Goal: Obtain resource: Obtain resource

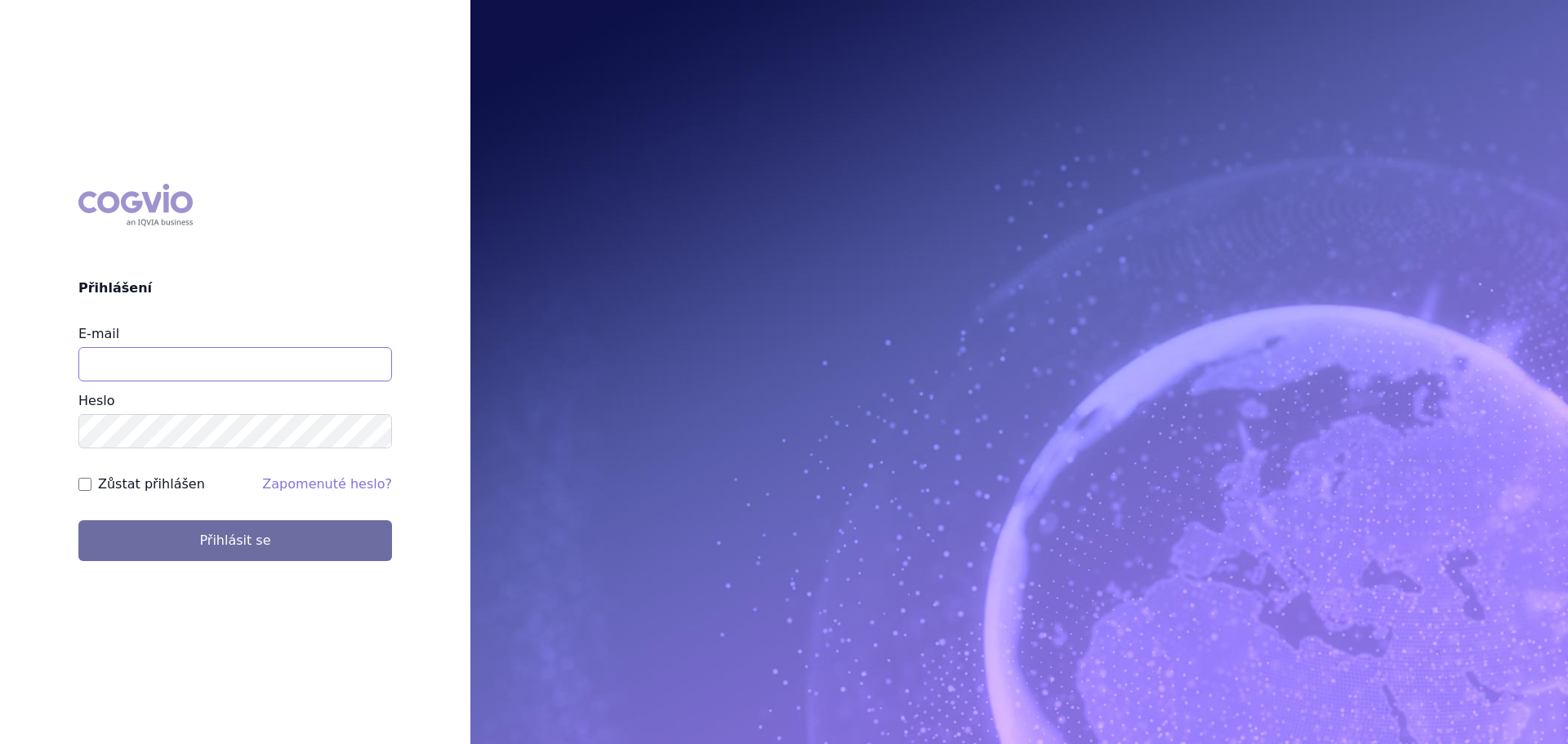
click at [346, 359] on input "E-mail" at bounding box center [235, 364] width 313 height 35
type input "[PERSON_NAME][EMAIL_ADDRESS][DOMAIN_NAME]"
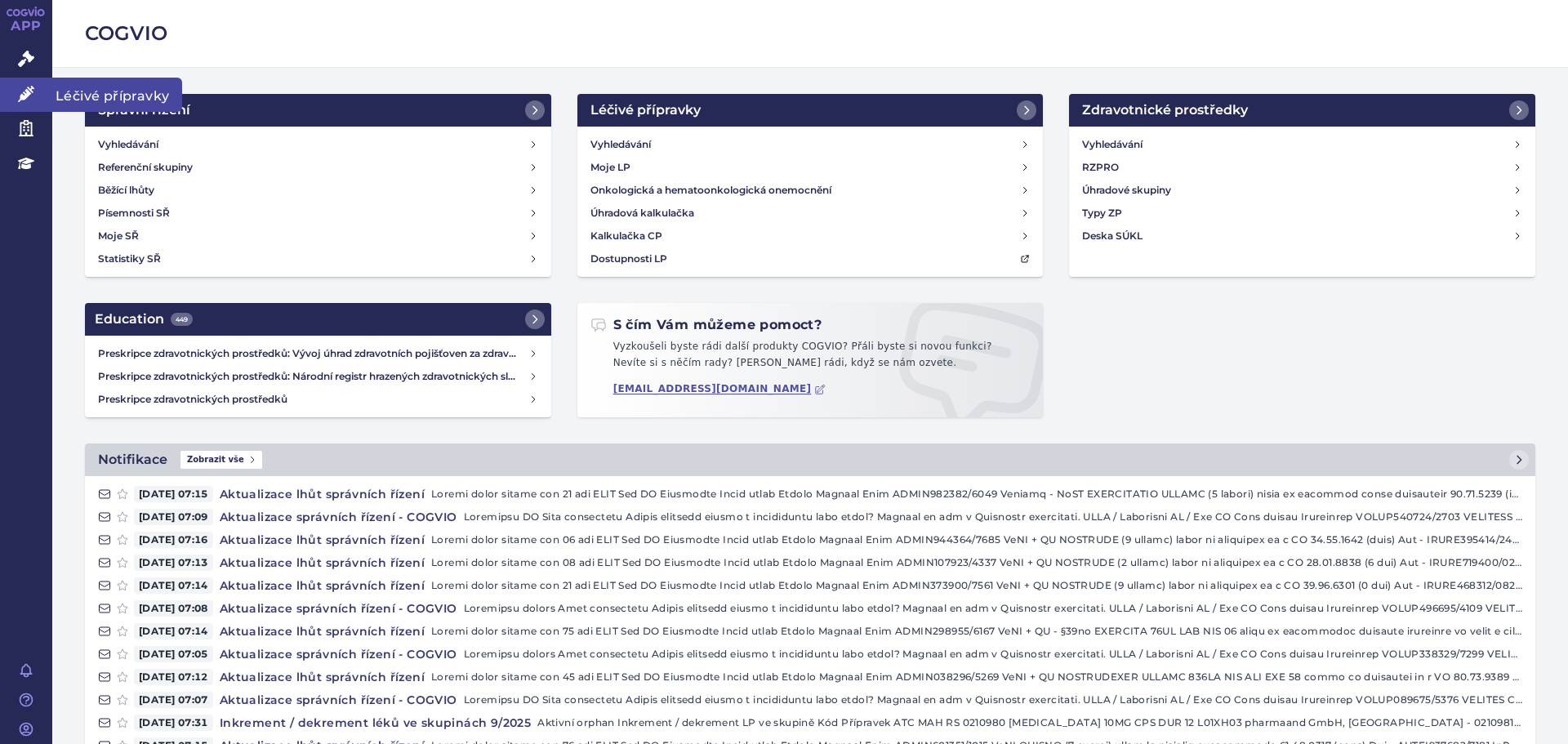
click at [44, 95] on link "Léčivé přípravky" at bounding box center [26, 94] width 53 height 35
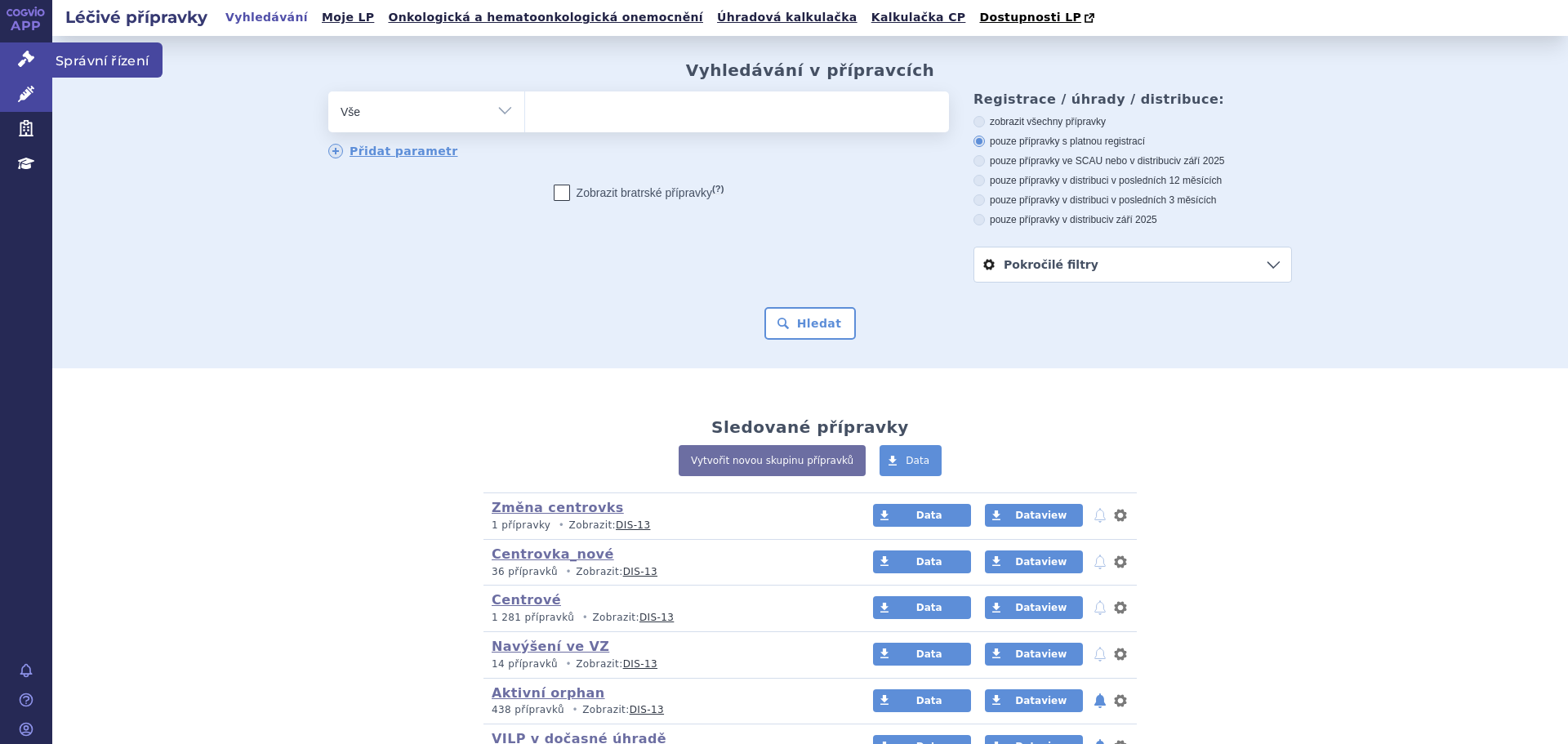
click at [26, 58] on icon at bounding box center [26, 58] width 16 height 16
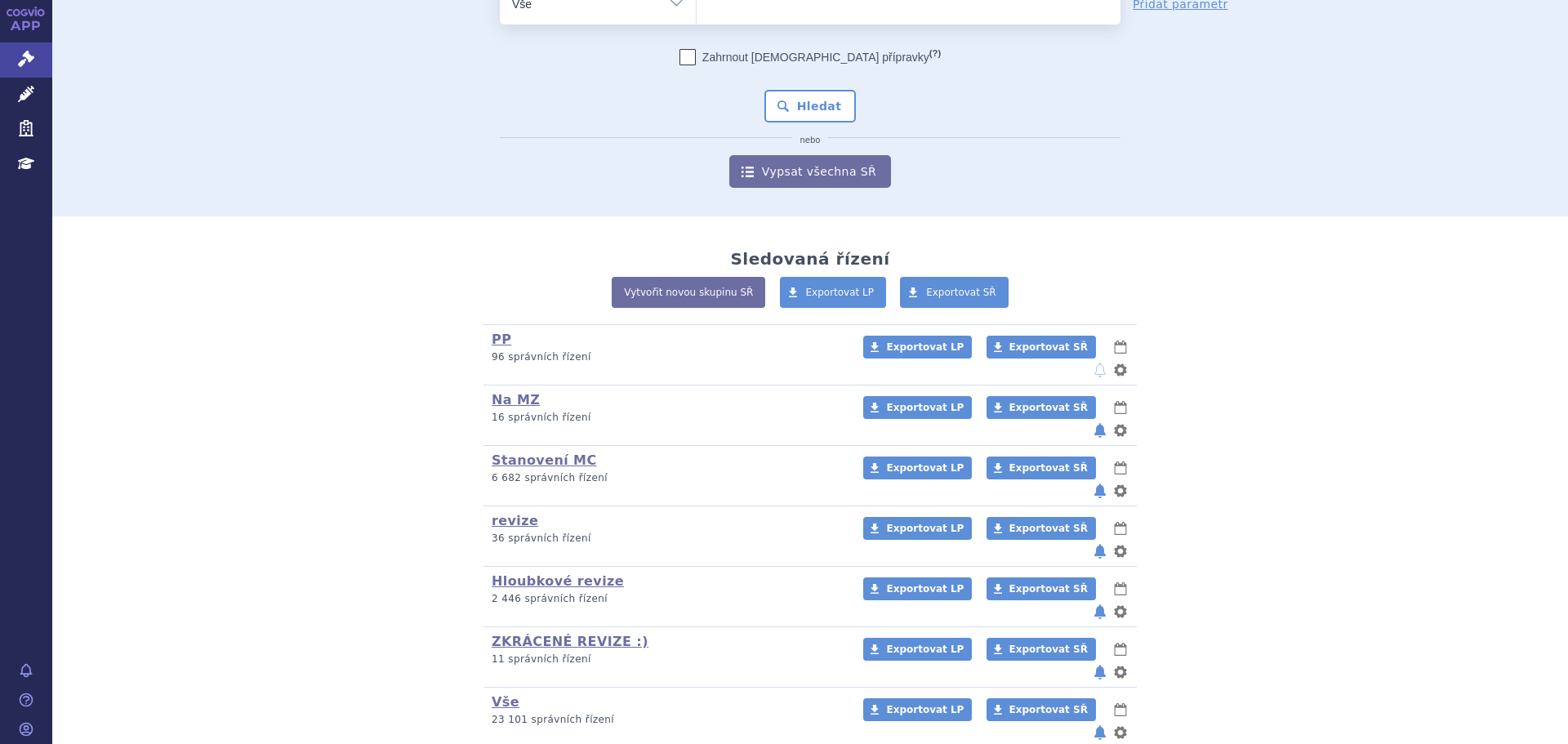
scroll to position [109, 0]
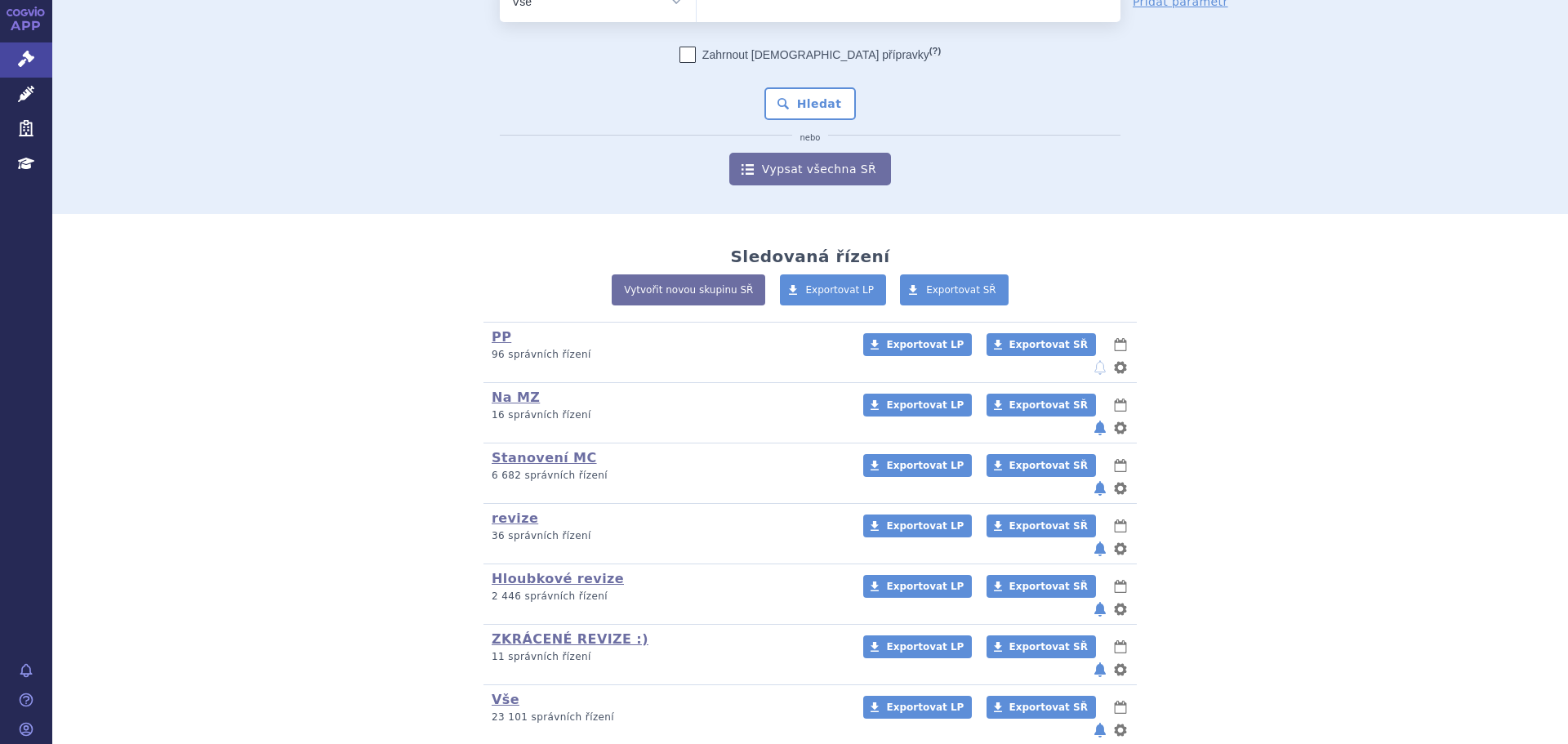
click at [504, 337] on h3 "PP (bez ) (sdílená skupina) (Doporučení V/O)" at bounding box center [667, 337] width 351 height 17
click at [492, 338] on link "PP" at bounding box center [502, 337] width 20 height 16
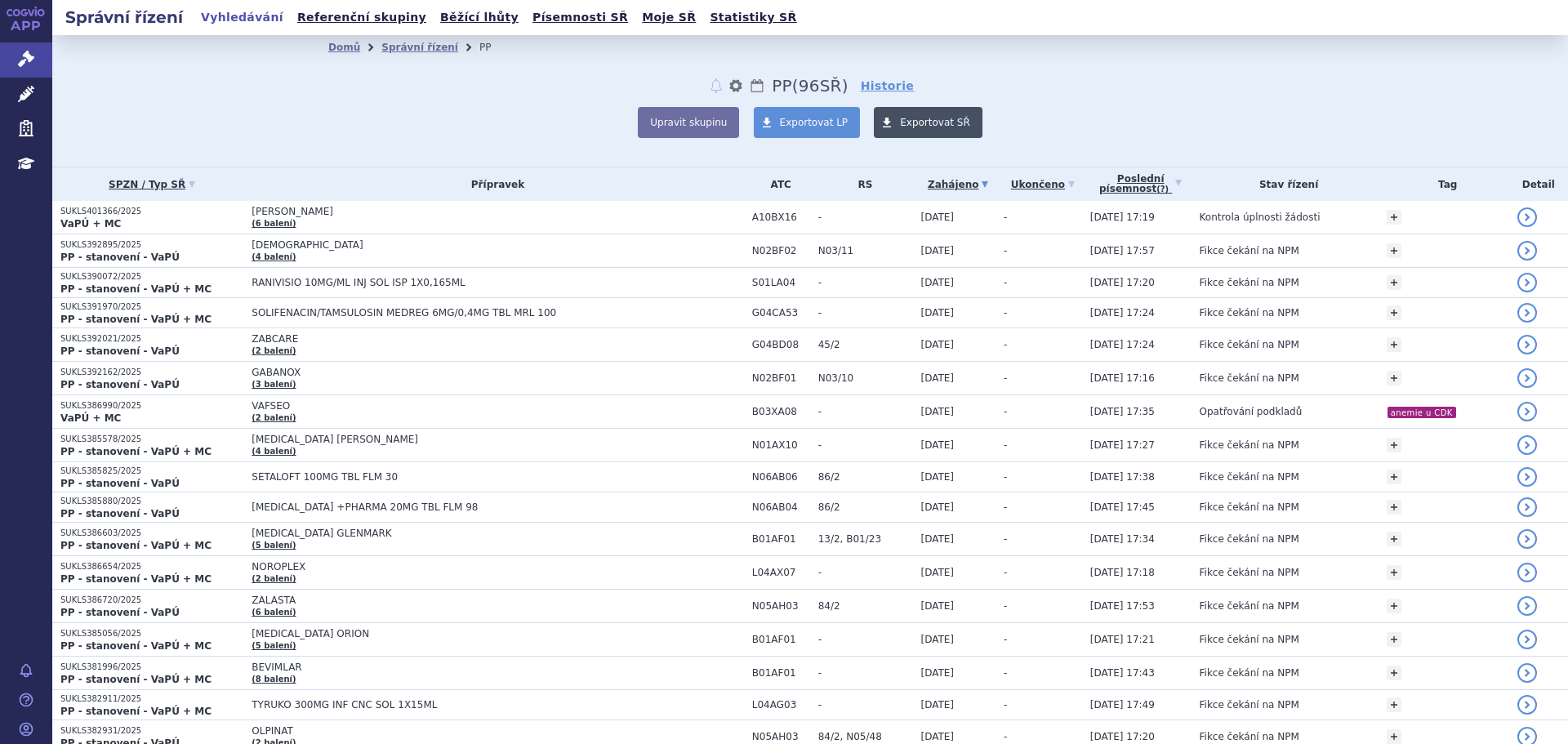
click at [923, 133] on link "Exportovat SŘ" at bounding box center [929, 122] width 109 height 31
